Goal: Task Accomplishment & Management: Complete application form

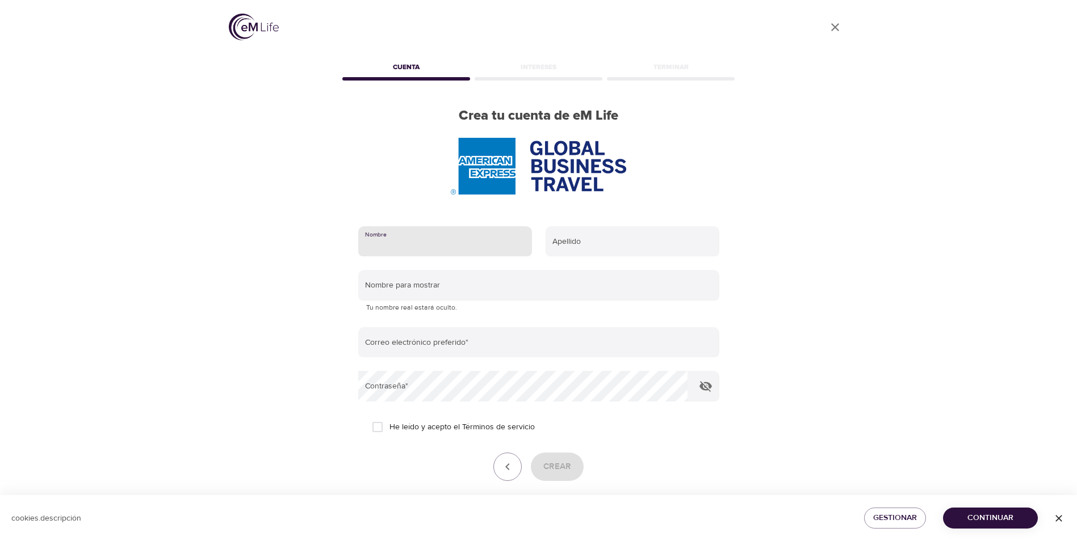
click at [407, 249] on input "text" at bounding box center [445, 241] width 174 height 31
type input "[PERSON_NAME]"
type input "[PERSON_NAME][EMAIL_ADDRESS][DOMAIN_NAME]"
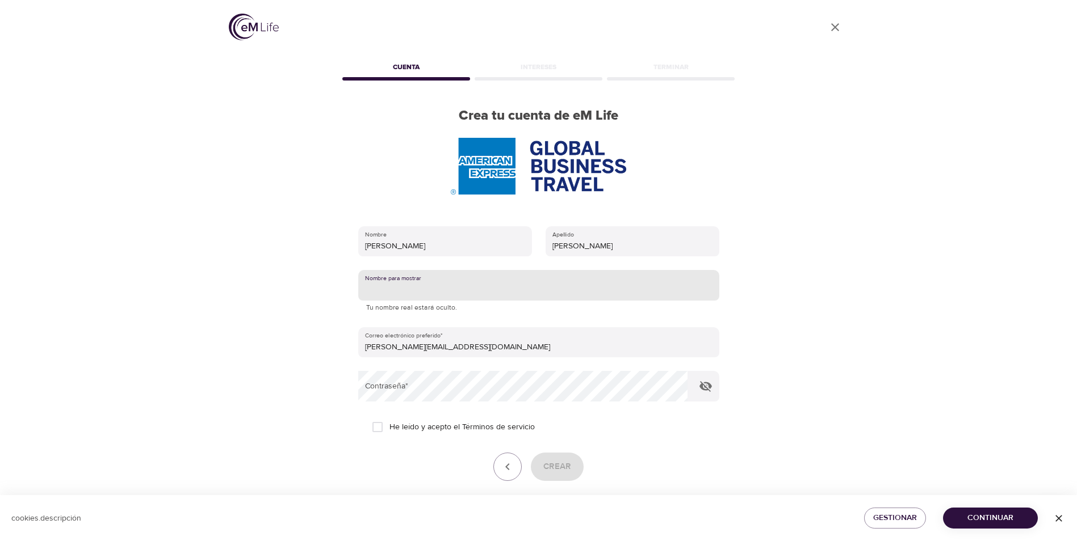
click at [409, 289] on input "text" at bounding box center [538, 285] width 361 height 31
type input "[PERSON_NAME]"
click at [383, 426] on input "He leído y acepto el Términos de servicio" at bounding box center [378, 427] width 24 height 24
checkbox input "true"
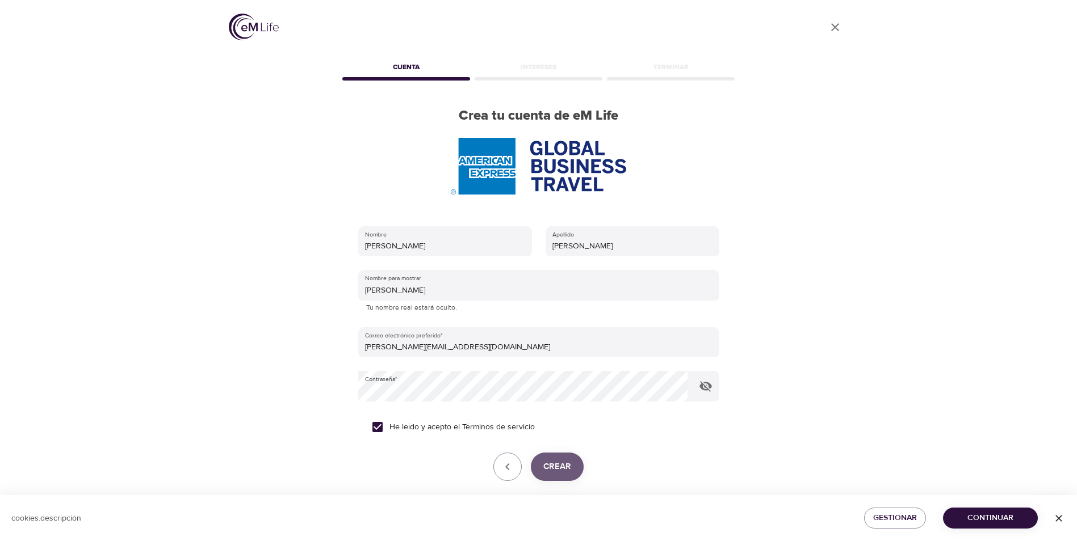
click at [560, 467] on span "Crear" at bounding box center [557, 467] width 28 height 15
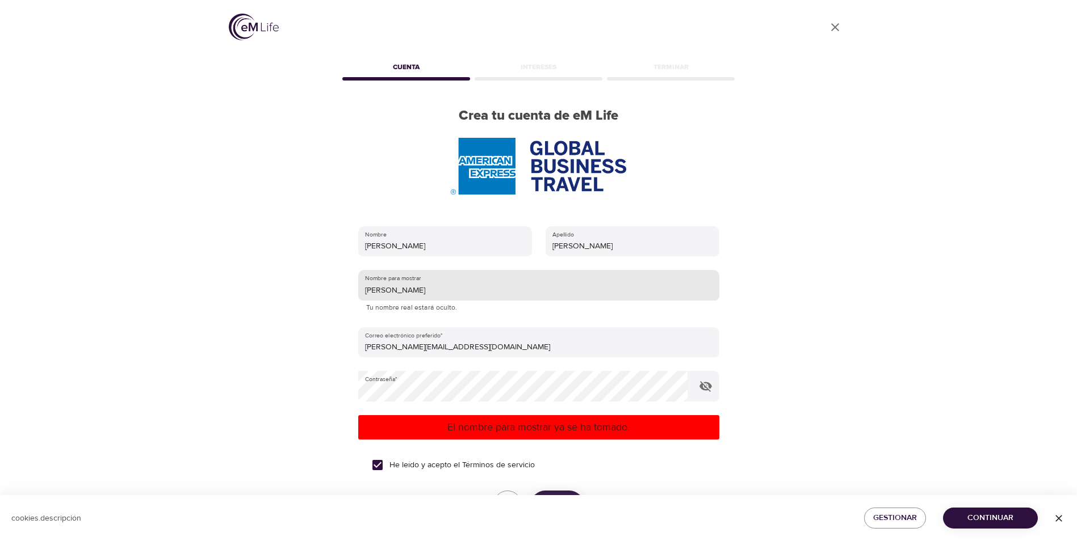
click at [422, 293] on input "[PERSON_NAME]" at bounding box center [538, 285] width 361 height 31
drag, startPoint x: 410, startPoint y: 290, endPoint x: 492, endPoint y: 297, distance: 82.0
click at [356, 292] on div "Nombre [PERSON_NAME] [PERSON_NAME] SABIO Nombre para mostrar [PERSON_NAME] Tu n…" at bounding box center [538, 388] width 397 height 360
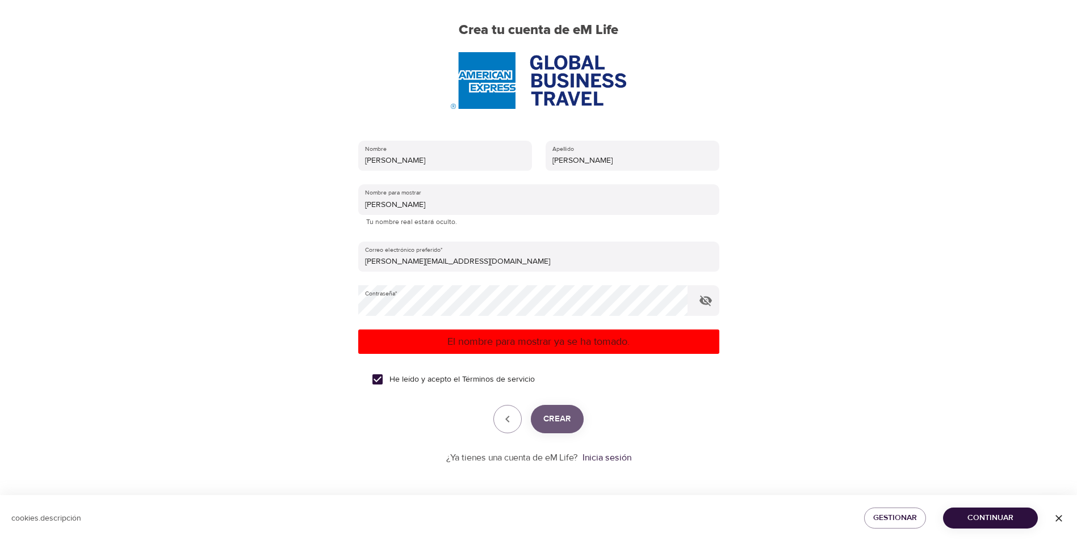
click at [554, 420] on span "Crear" at bounding box center [557, 419] width 28 height 15
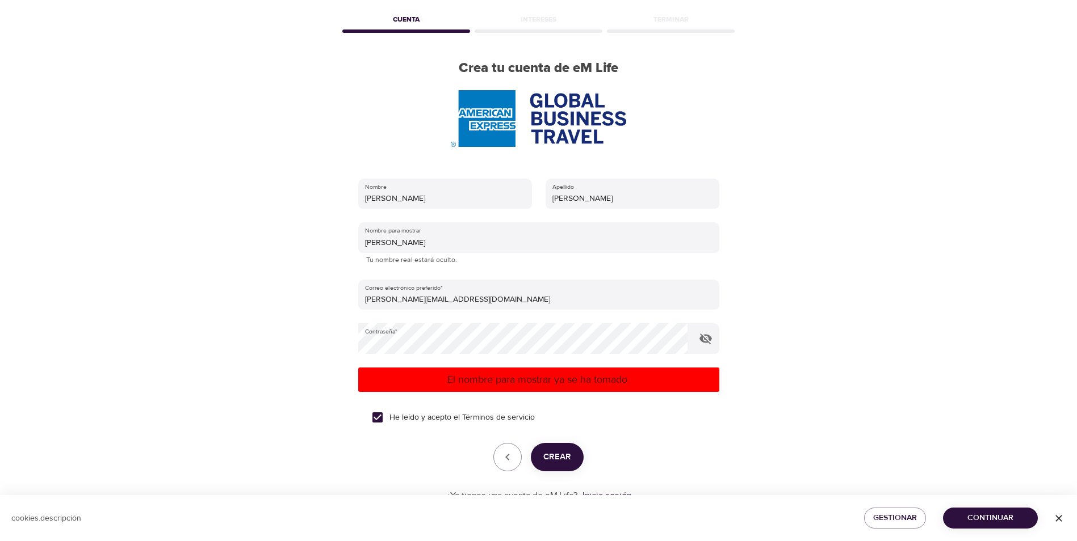
scroll to position [86, 0]
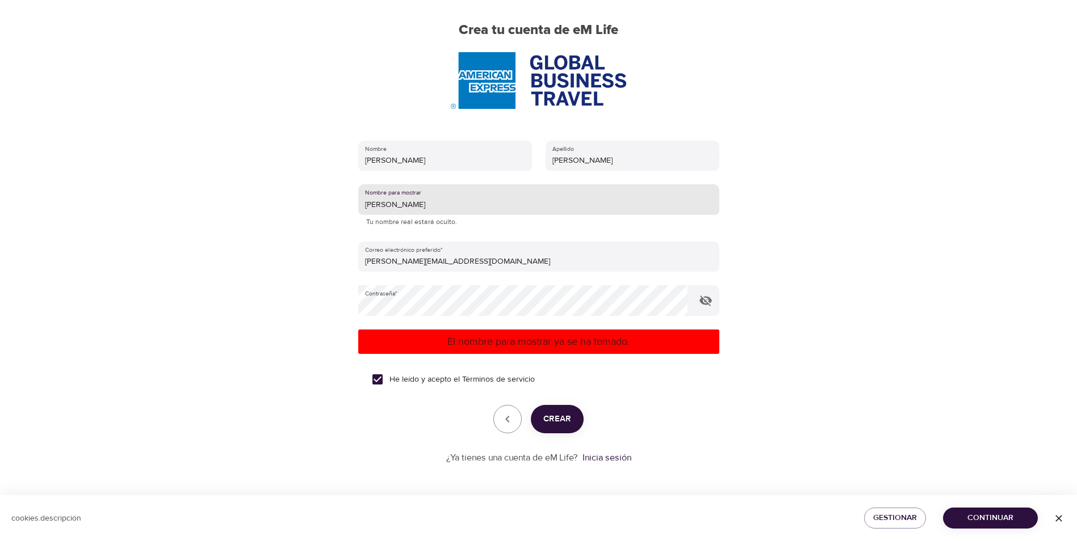
drag, startPoint x: 378, startPoint y: 201, endPoint x: 347, endPoint y: 208, distance: 31.9
click at [347, 208] on div "Nombre [PERSON_NAME] [PERSON_NAME] SABIO Nombre para mostrar [PERSON_NAME] Tu n…" at bounding box center [538, 303] width 397 height 360
type input "[PERSON_NAME]"
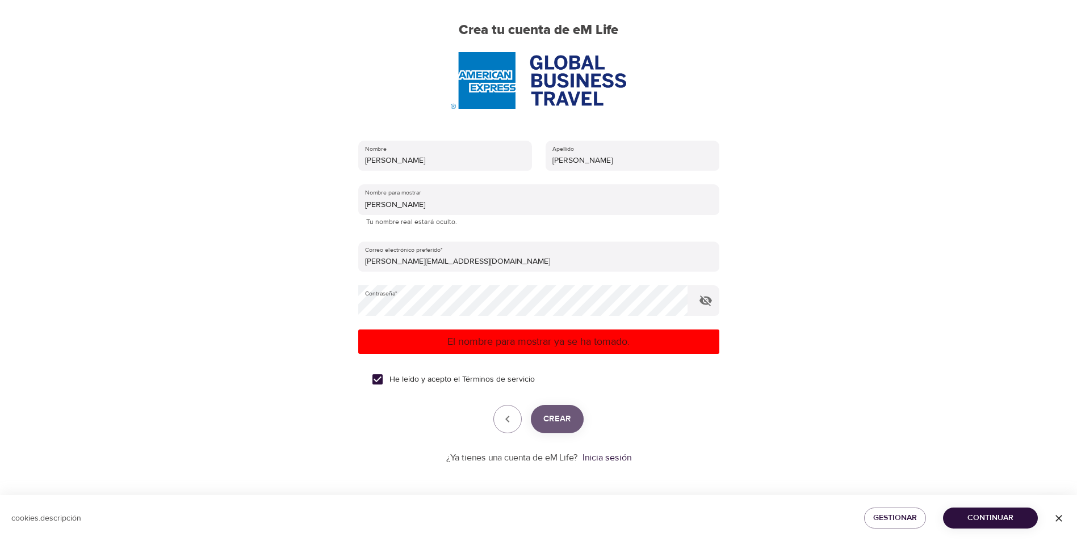
click at [556, 415] on span "Crear" at bounding box center [557, 419] width 28 height 15
click at [505, 421] on icon "button" at bounding box center [508, 420] width 14 height 14
click at [467, 240] on form "Nombre [PERSON_NAME] [PERSON_NAME] SABIO Nombre para mostrar [PERSON_NAME] Tu n…" at bounding box center [538, 299] width 361 height 331
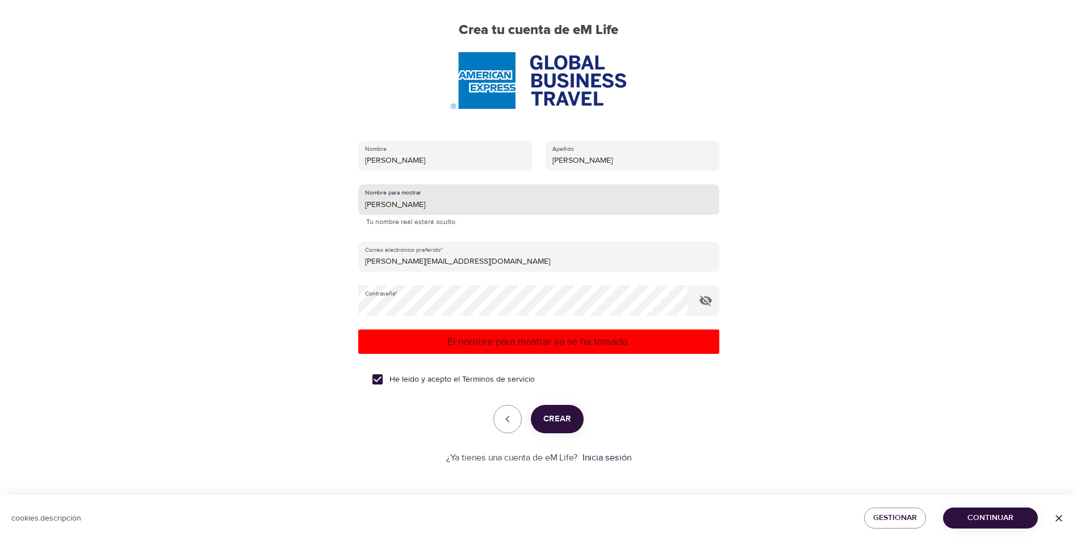
drag, startPoint x: 388, startPoint y: 200, endPoint x: 192, endPoint y: 208, distance: 196.0
click at [192, 208] on div "Perfil de usuario Cuenta Intereses Terminar Crea tu cuenta de eM Life Nombre [P…" at bounding box center [538, 184] width 1077 height 541
type input "fabrasabio"
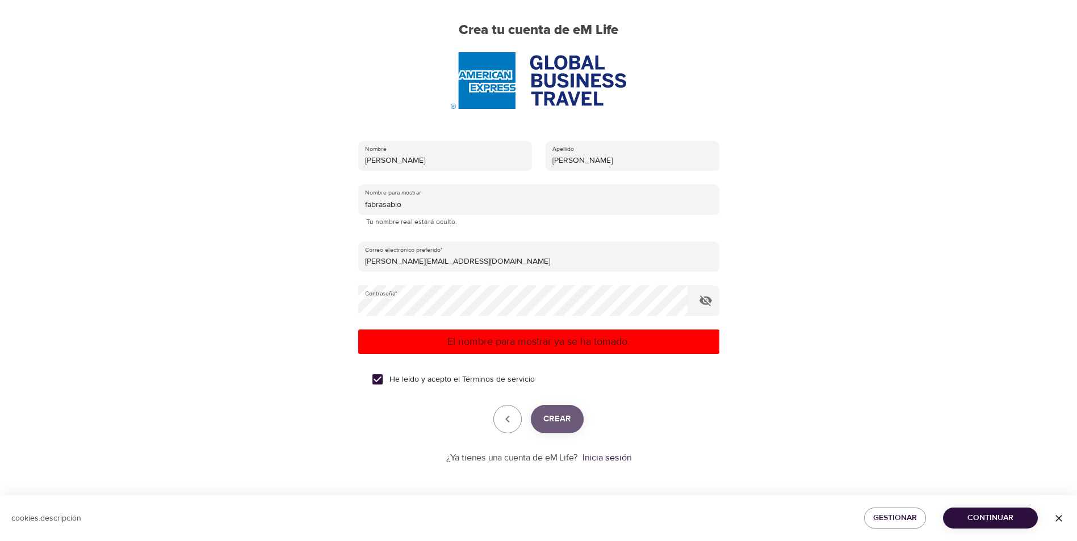
click at [552, 426] on span "Crear" at bounding box center [557, 419] width 28 height 15
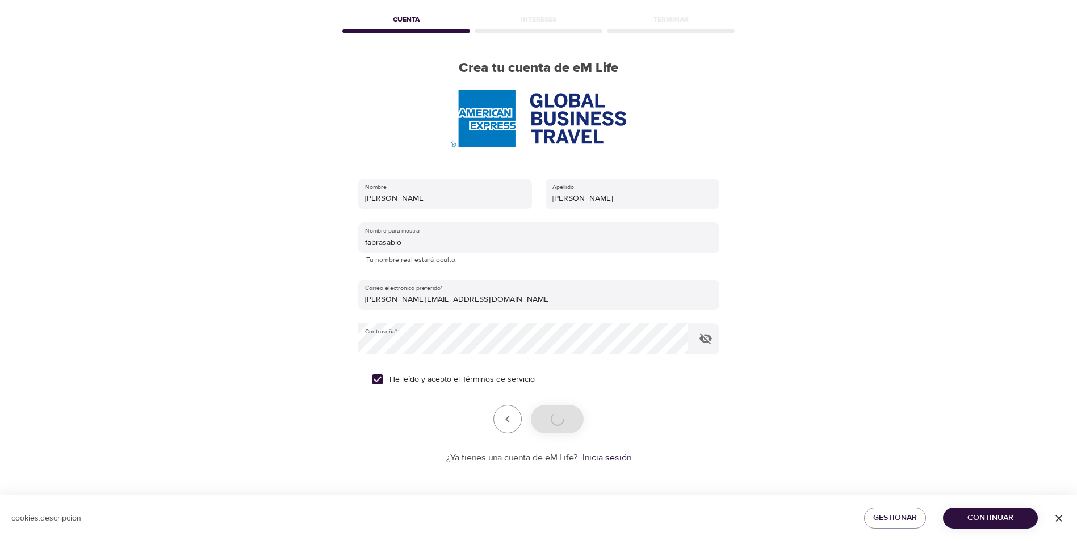
scroll to position [48, 0]
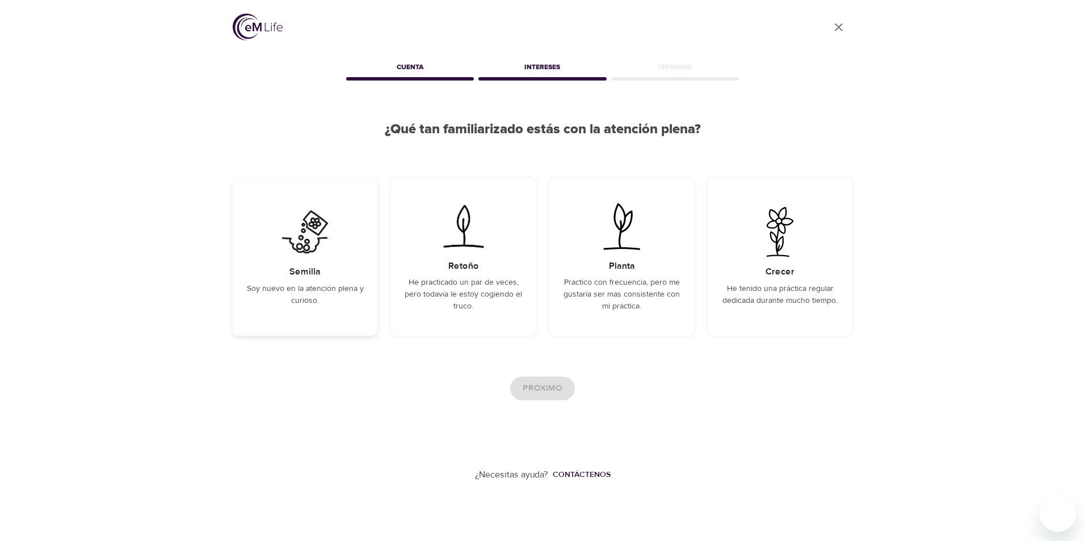
click at [287, 317] on div "Semilla Soy nuevo en la atención plena y curioso." at bounding box center [305, 257] width 145 height 157
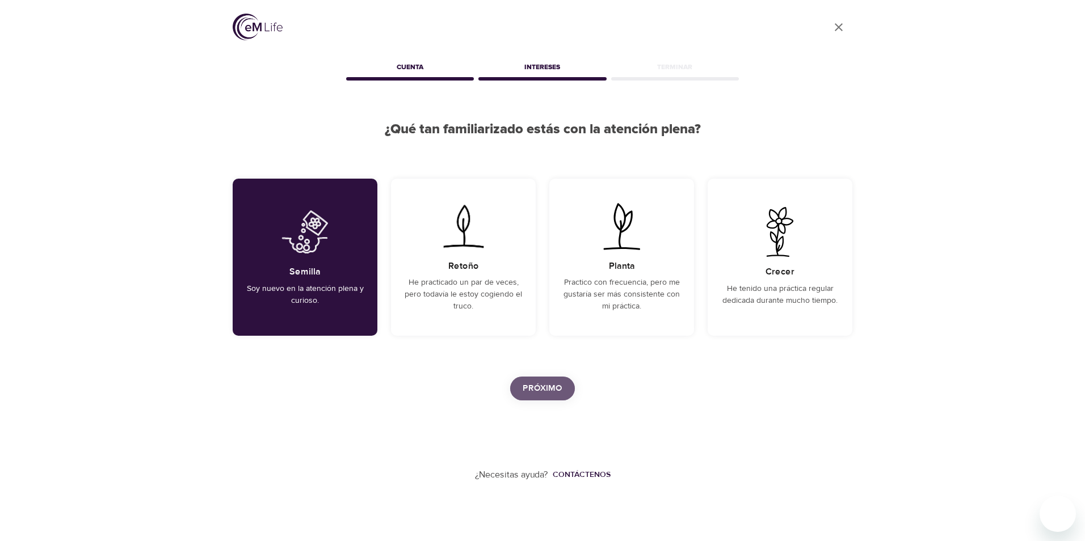
click at [556, 398] on button "Próximo" at bounding box center [542, 389] width 65 height 24
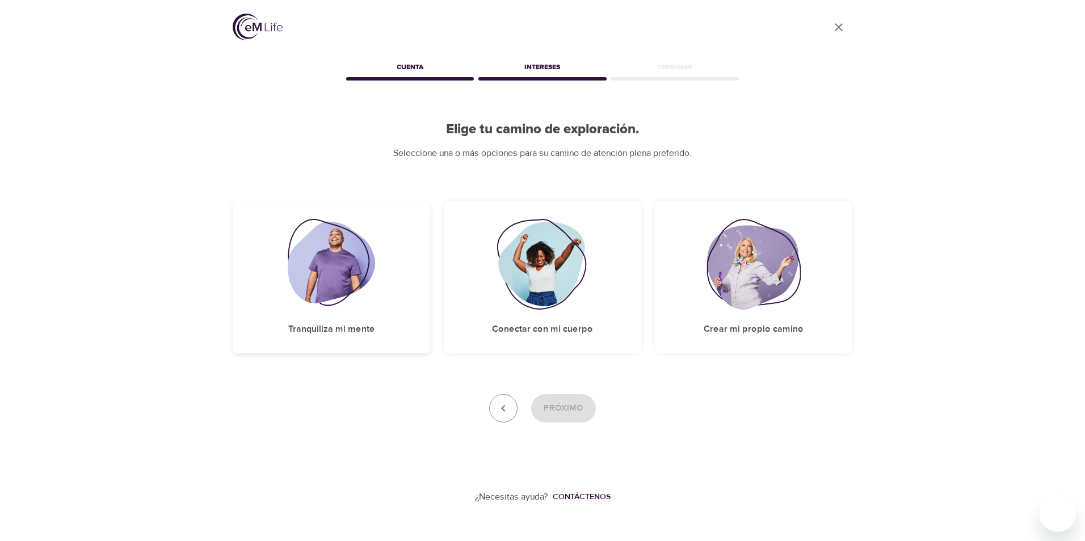
click at [331, 337] on div "Tranquiliza mi mente" at bounding box center [332, 277] width 198 height 153
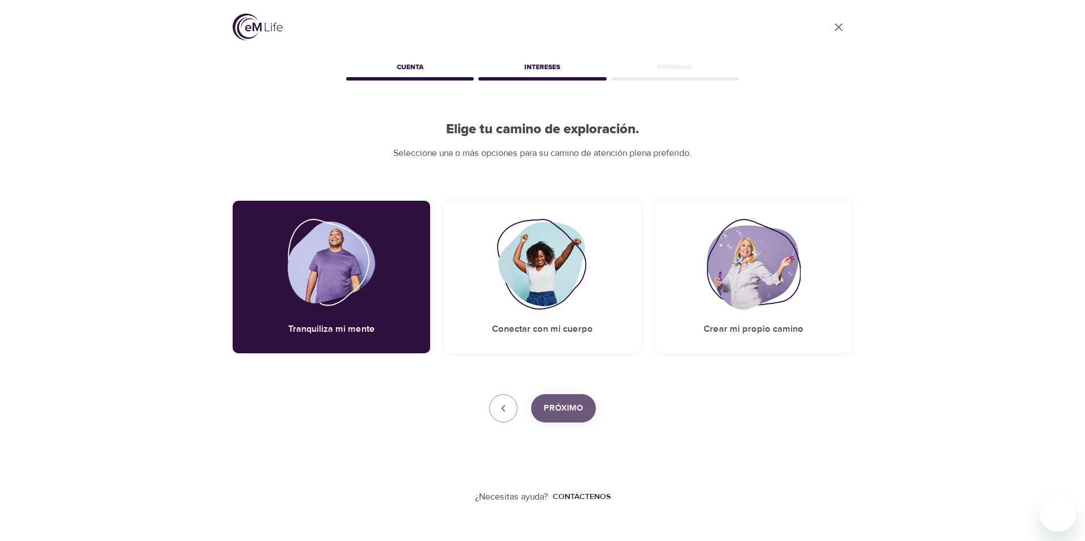
click at [574, 409] on span "Próximo" at bounding box center [564, 408] width 40 height 15
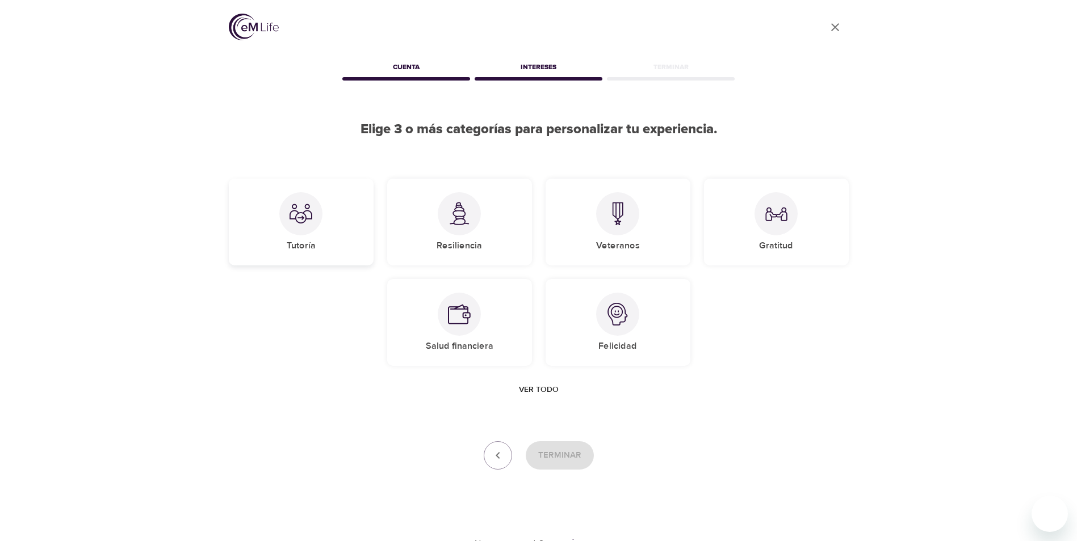
click at [293, 246] on h5 "Tutoría" at bounding box center [301, 246] width 29 height 12
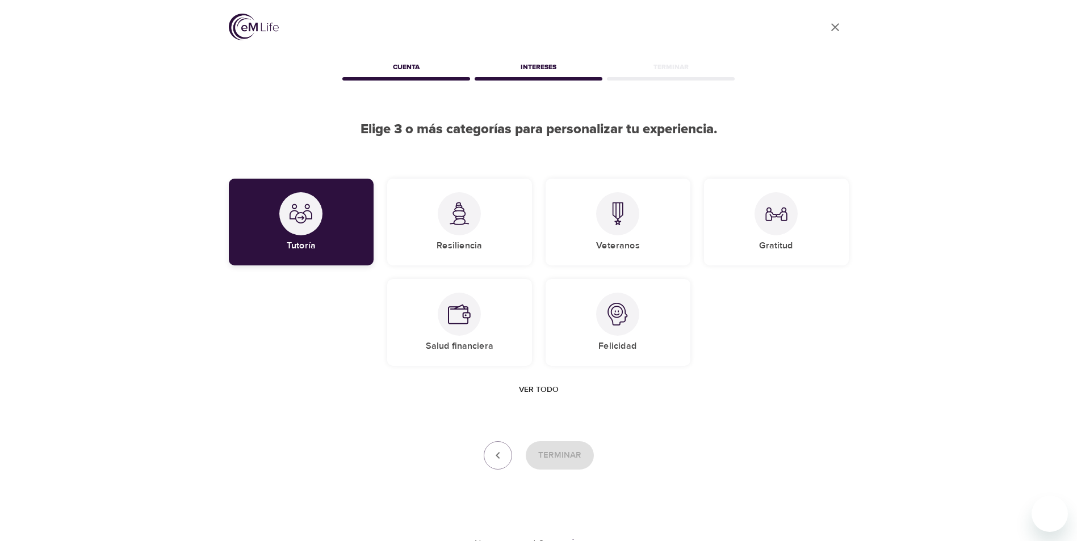
click at [318, 232] on div "Tutoría" at bounding box center [301, 222] width 145 height 87
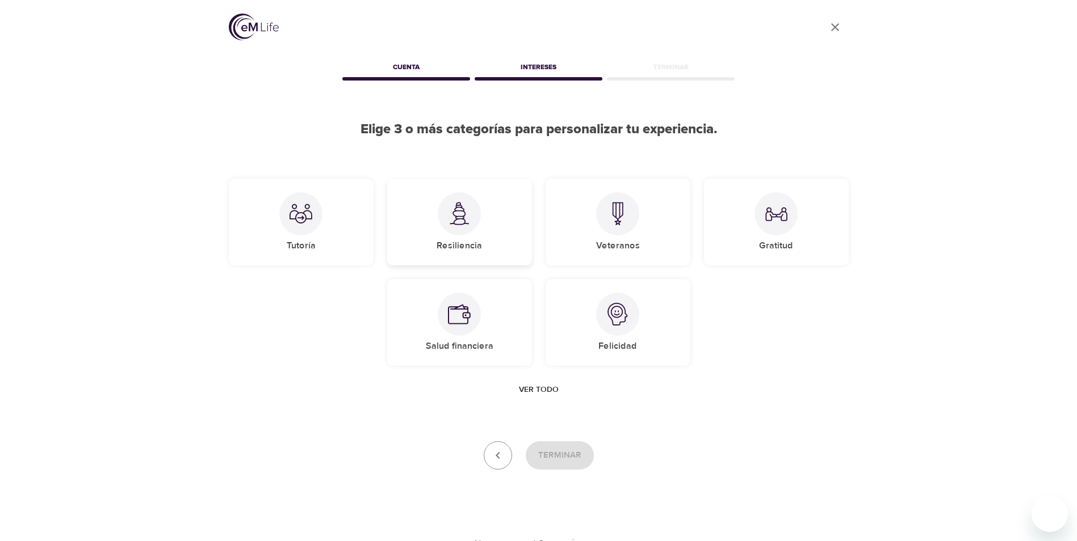
click at [465, 249] on h5 "Resiliencia" at bounding box center [458, 246] width 45 height 12
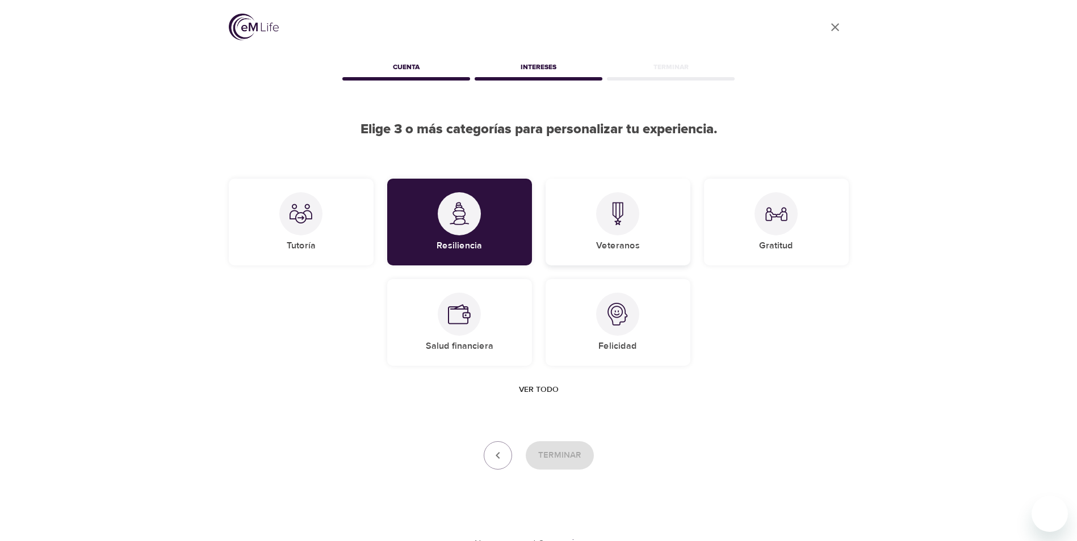
click at [637, 240] on h5 "Veteranos" at bounding box center [618, 246] width 44 height 12
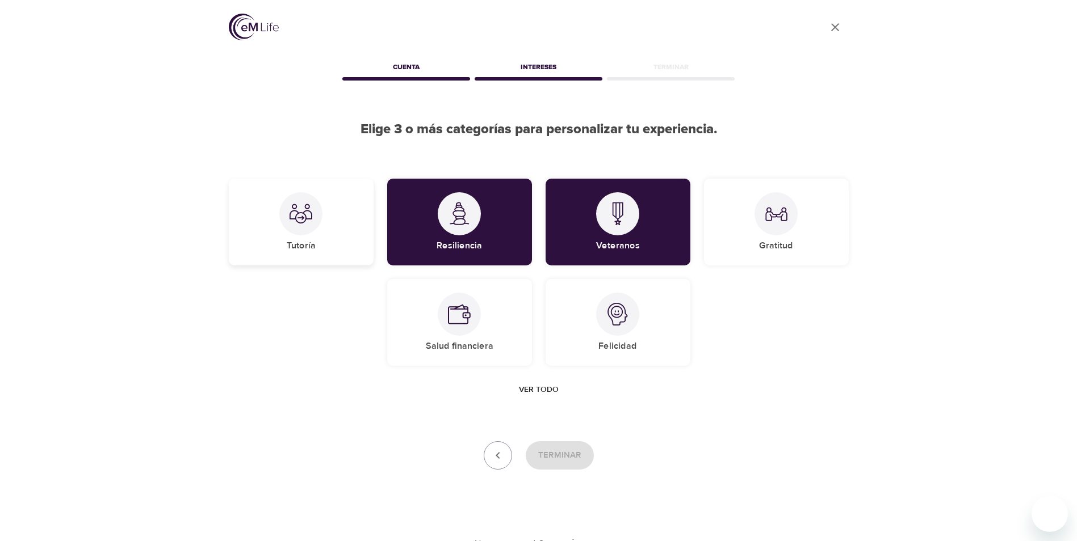
click at [293, 240] on h5 "Tutoría" at bounding box center [301, 246] width 29 height 12
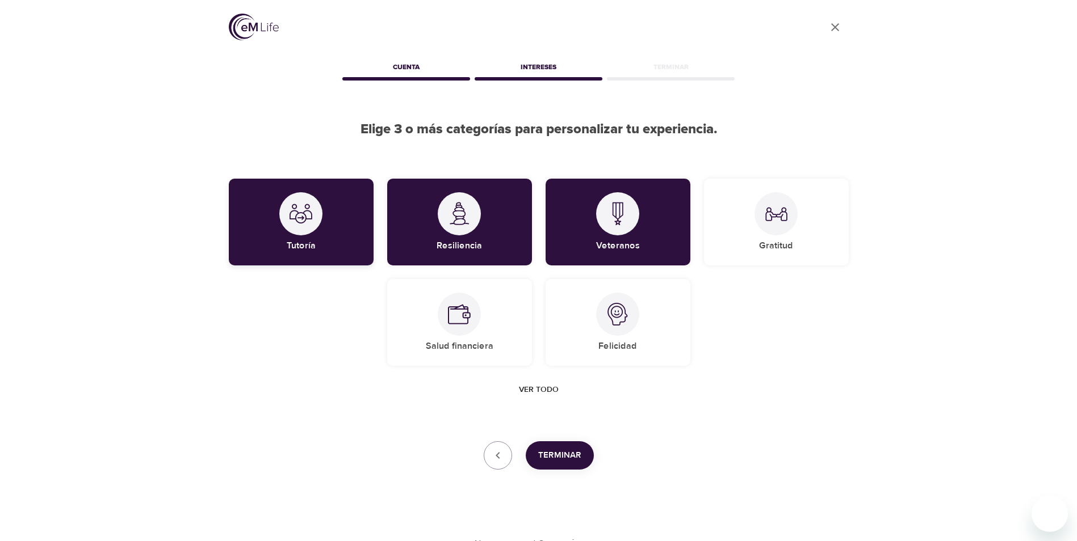
click at [329, 245] on div "Tutoría" at bounding box center [301, 222] width 145 height 87
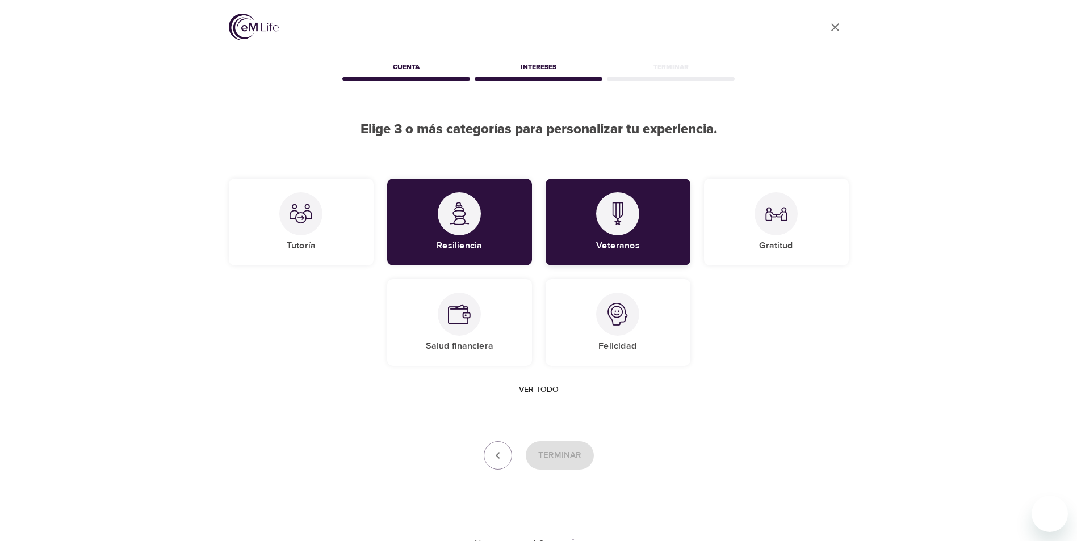
click at [644, 246] on div "Veteranos" at bounding box center [617, 222] width 145 height 87
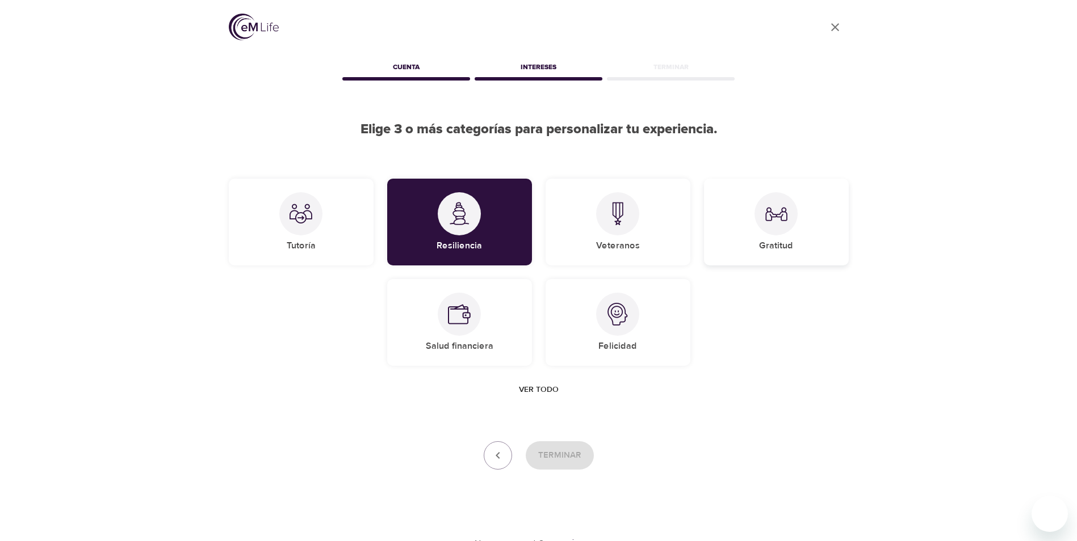
click at [776, 220] on img at bounding box center [775, 214] width 23 height 23
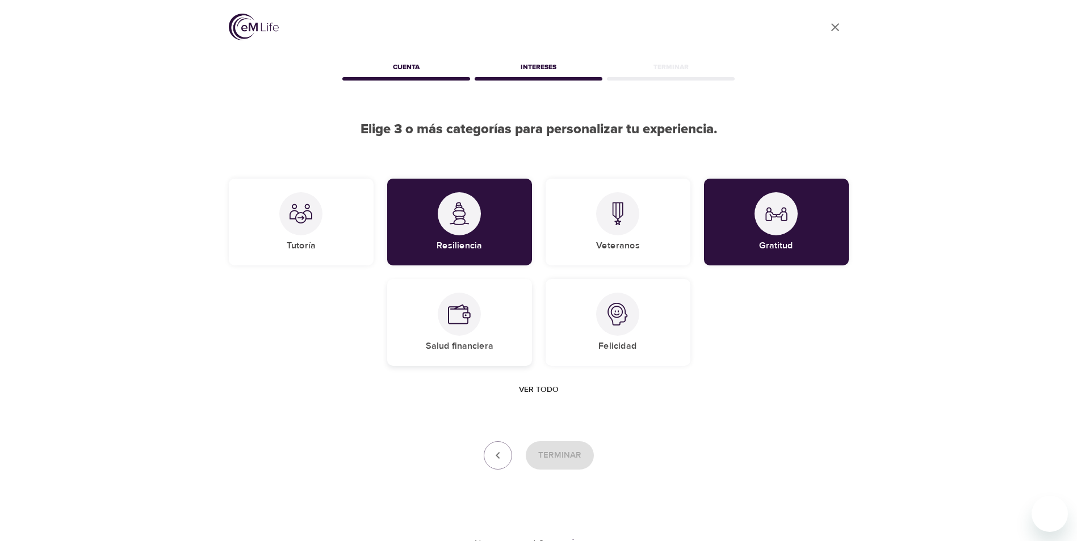
click at [452, 328] on div at bounding box center [459, 314] width 43 height 43
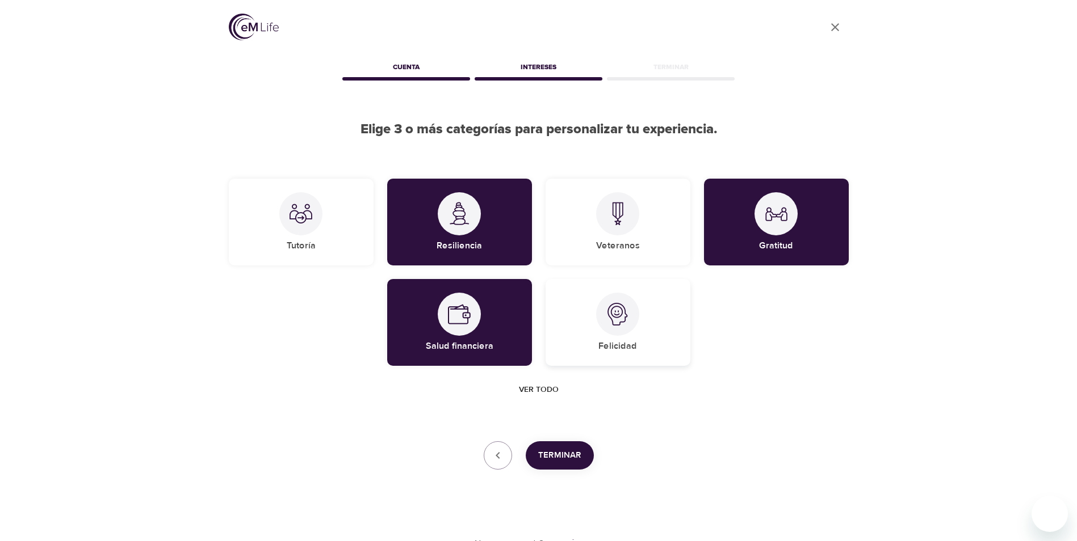
click at [607, 329] on div at bounding box center [617, 314] width 43 height 43
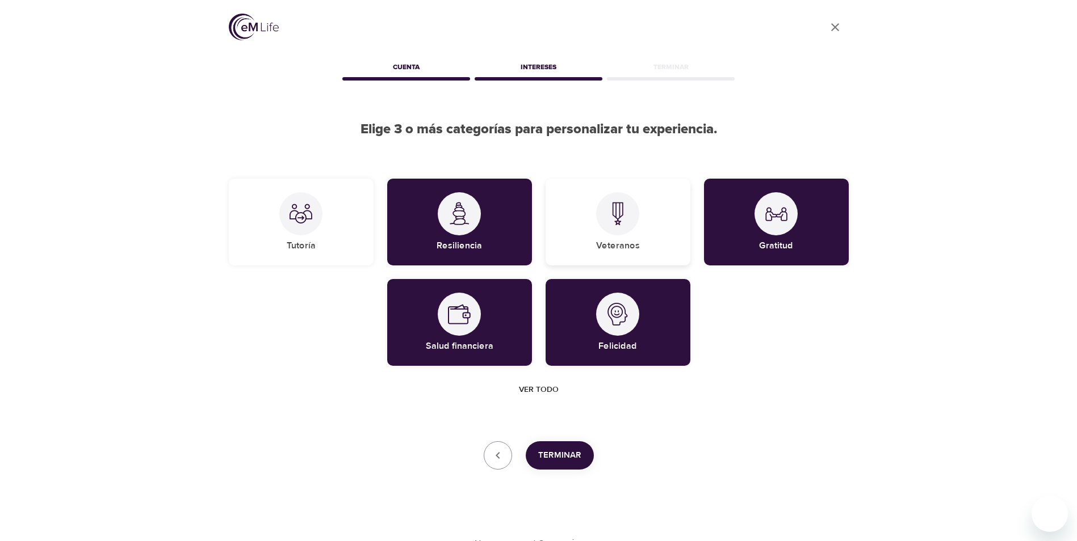
click at [666, 233] on div "Veteranos" at bounding box center [617, 222] width 145 height 87
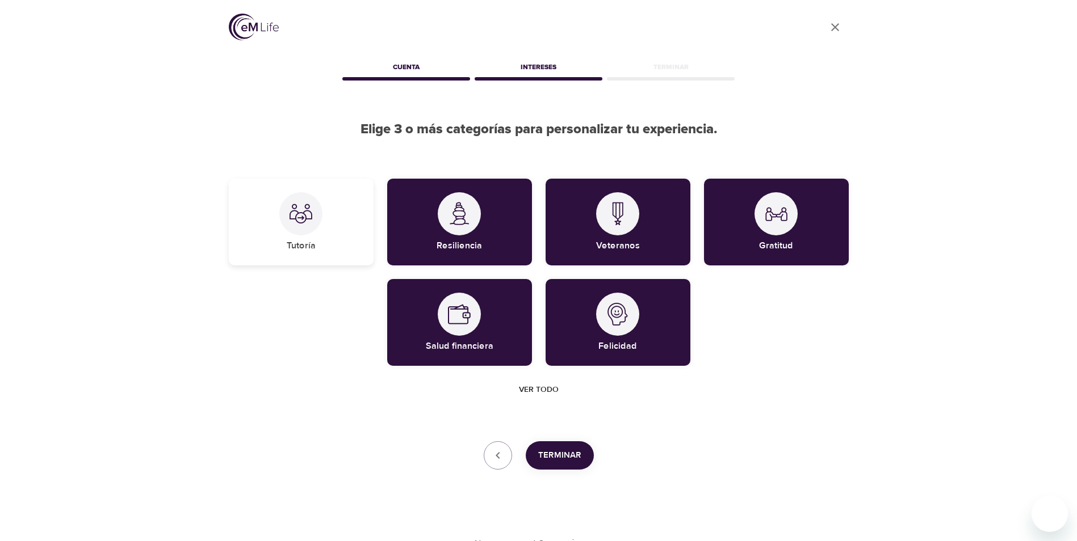
click at [309, 255] on div "Tutoría" at bounding box center [301, 222] width 145 height 87
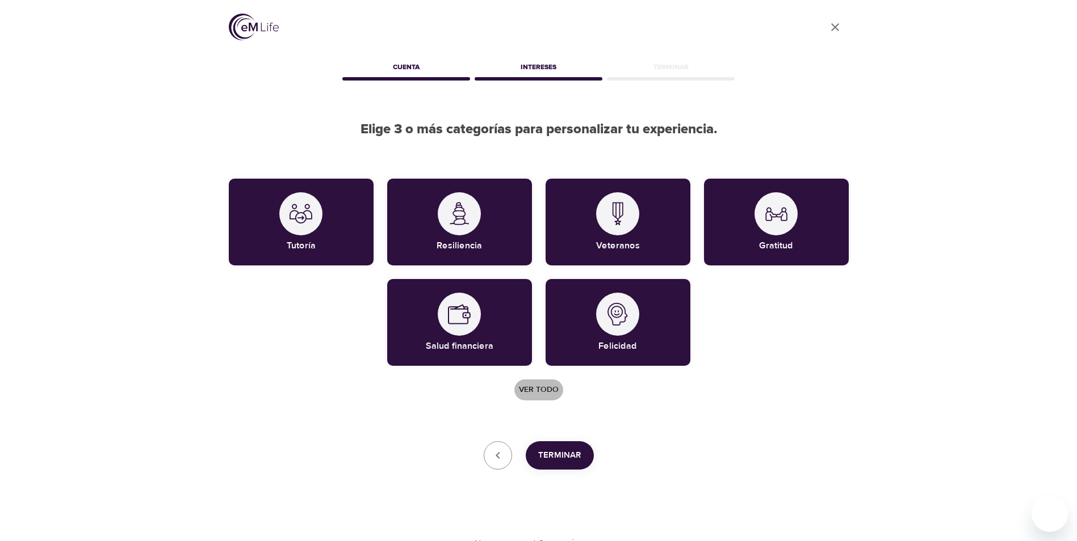
click at [547, 388] on span "Ver todo" at bounding box center [539, 390] width 40 height 14
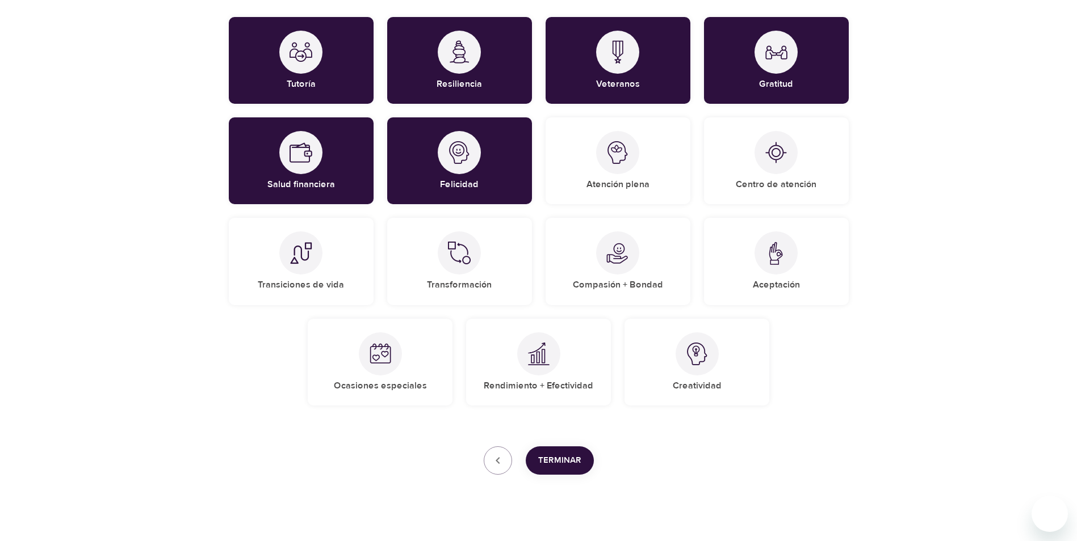
scroll to position [170, 0]
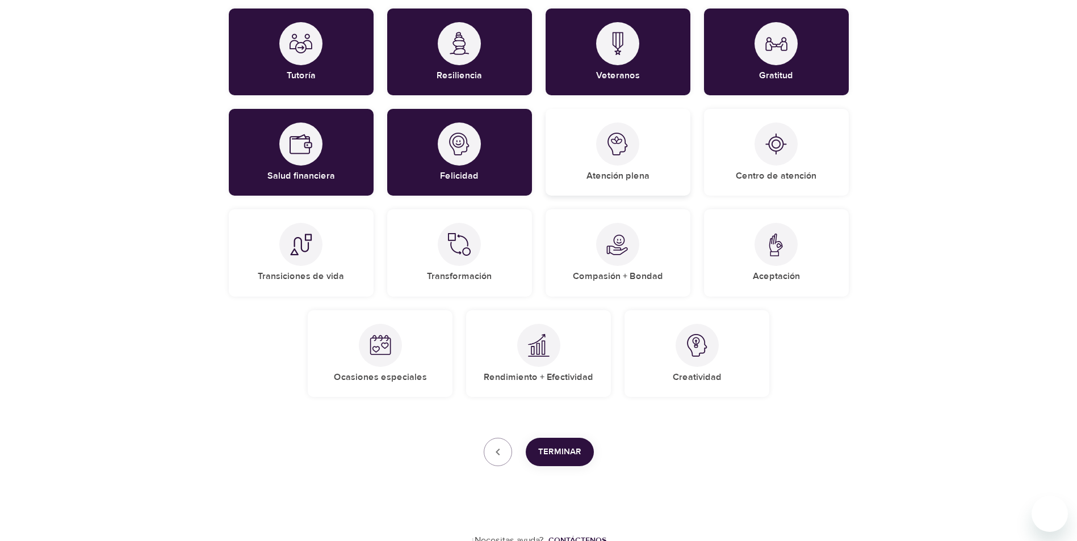
click at [627, 154] on img at bounding box center [617, 144] width 23 height 23
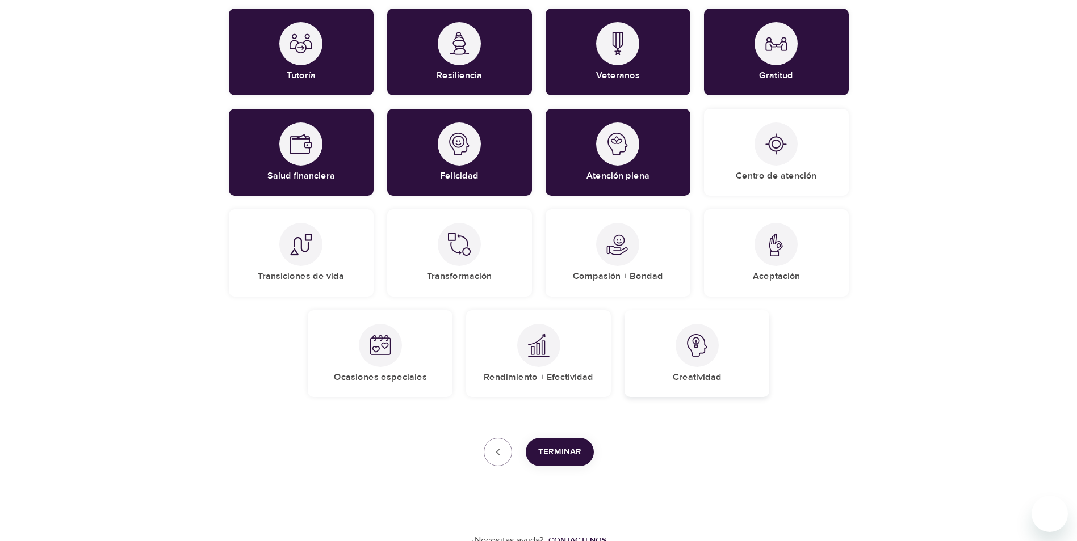
scroll to position [177, 0]
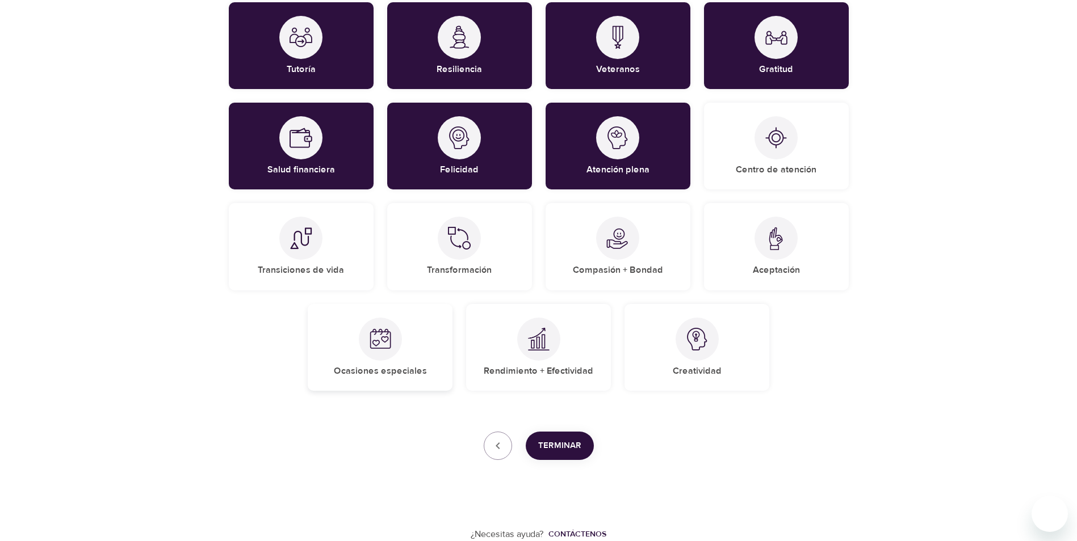
click at [396, 352] on div at bounding box center [380, 339] width 43 height 43
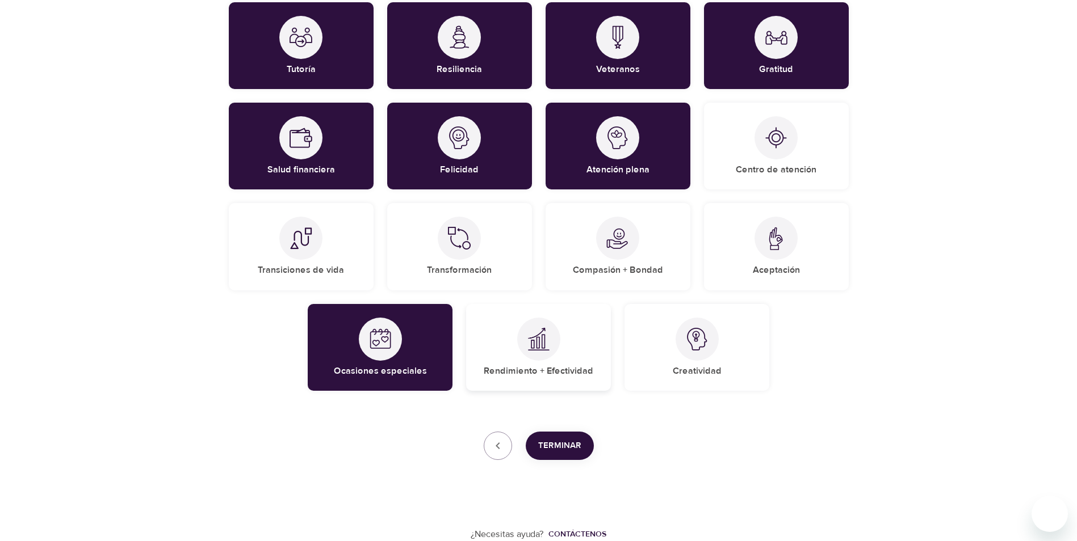
click at [526, 362] on div "Rendimiento + Efectividad" at bounding box center [538, 347] width 145 height 87
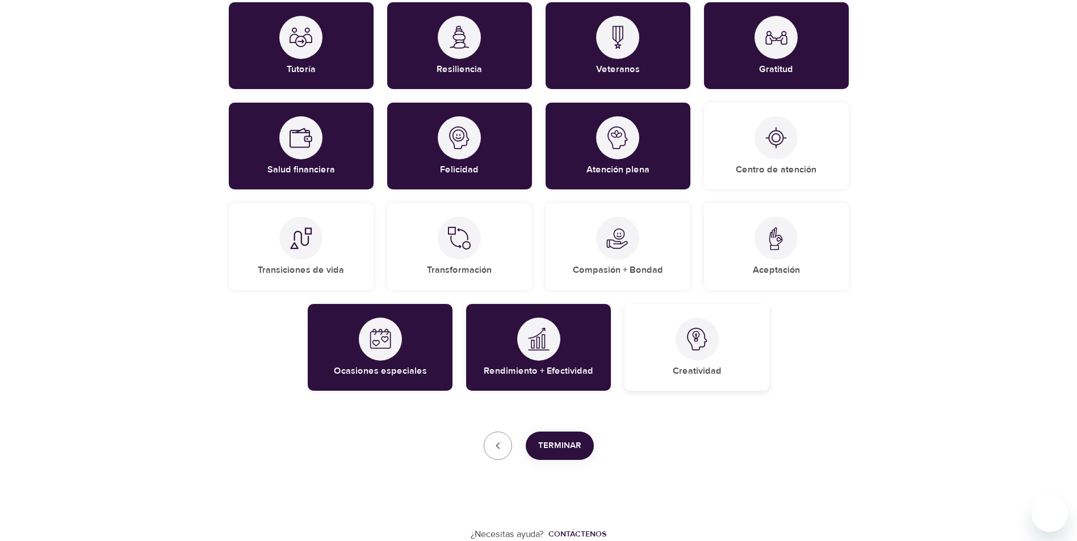
click at [703, 350] on img at bounding box center [697, 339] width 23 height 23
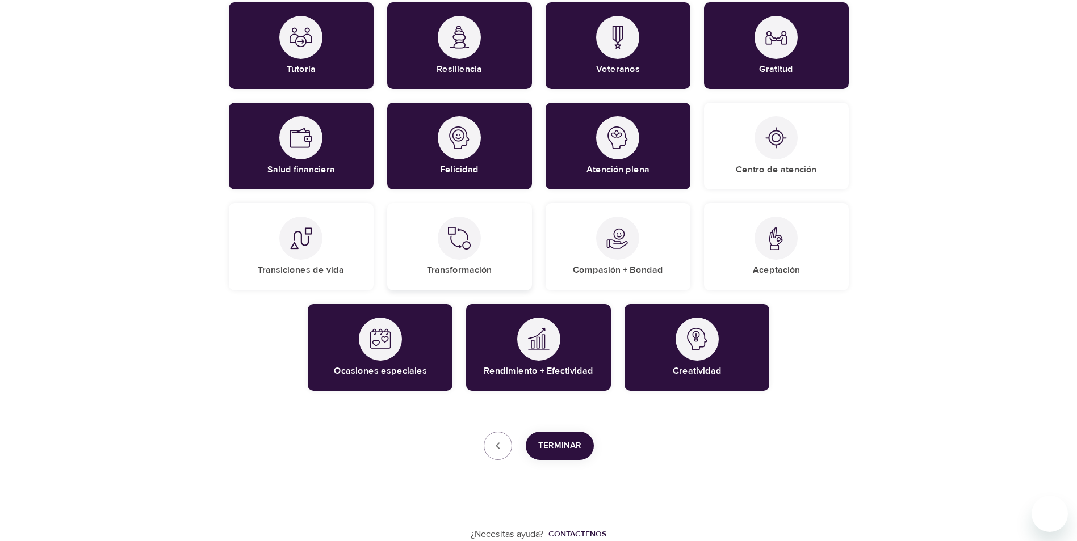
click at [488, 254] on div "Transformación" at bounding box center [459, 246] width 145 height 87
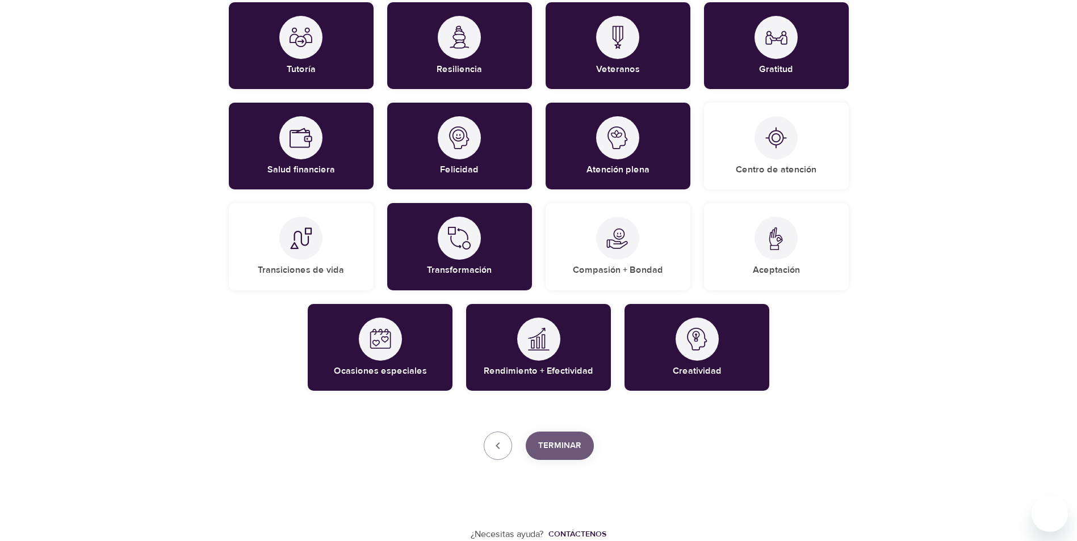
click at [552, 447] on span "Terminar" at bounding box center [559, 446] width 43 height 15
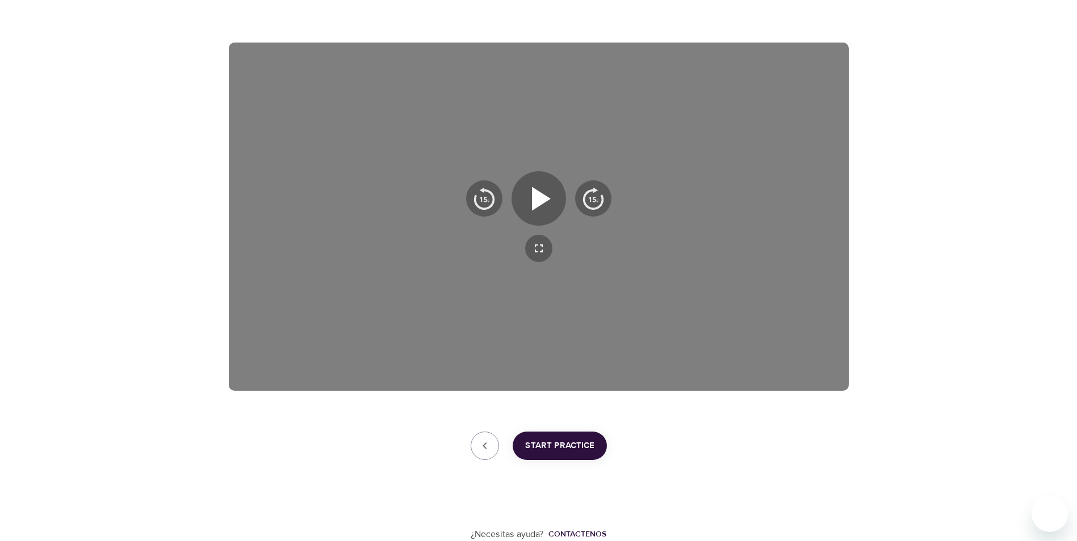
scroll to position [158, 0]
click at [541, 195] on icon "button" at bounding box center [541, 199] width 19 height 24
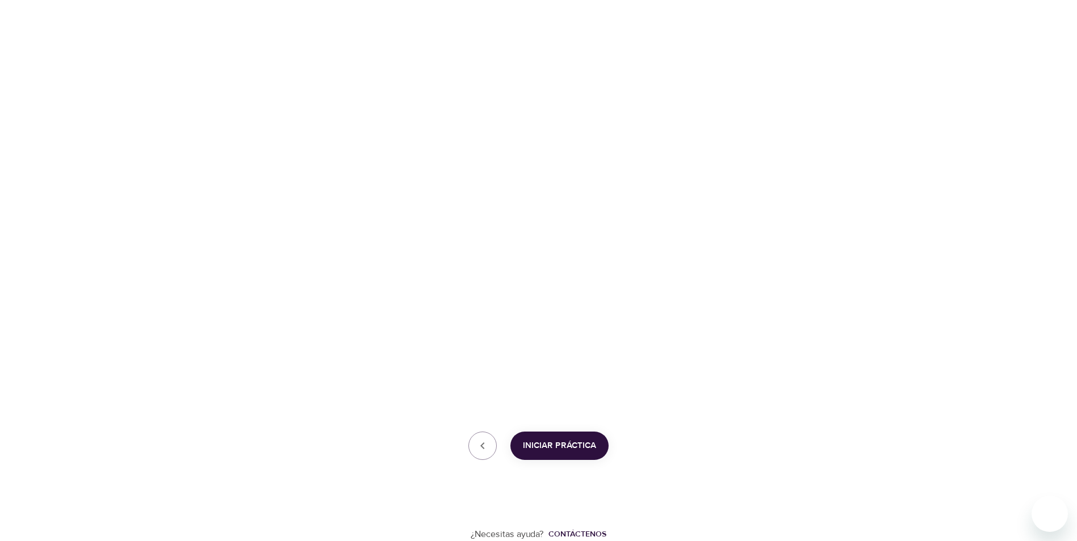
drag, startPoint x: 950, startPoint y: 65, endPoint x: 889, endPoint y: 31, distance: 69.6
click at [889, 31] on div "Perfil de usuario Cuenta Intereses Terminar fabrasabio, welcome to eM Life! El …" at bounding box center [538, 192] width 1077 height 700
drag, startPoint x: 630, startPoint y: 451, endPoint x: 384, endPoint y: 456, distance: 245.8
click at [384, 456] on div "Iniciar práctica" at bounding box center [539, 446] width 620 height 28
drag, startPoint x: 650, startPoint y: 458, endPoint x: 377, endPoint y: 149, distance: 412.9
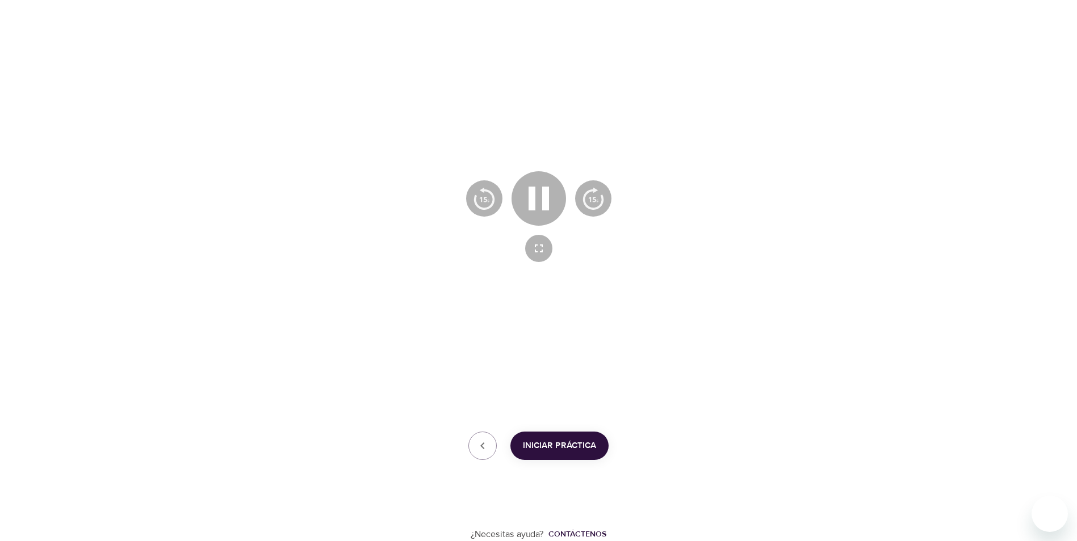
click at [377, 149] on div at bounding box center [539, 217] width 620 height 348
